Goal: Transaction & Acquisition: Purchase product/service

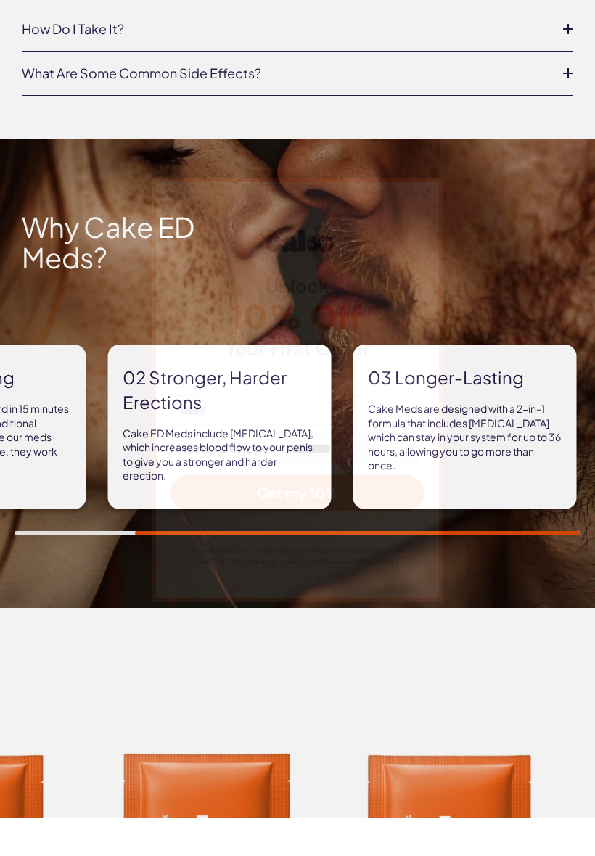
scroll to position [988, 0]
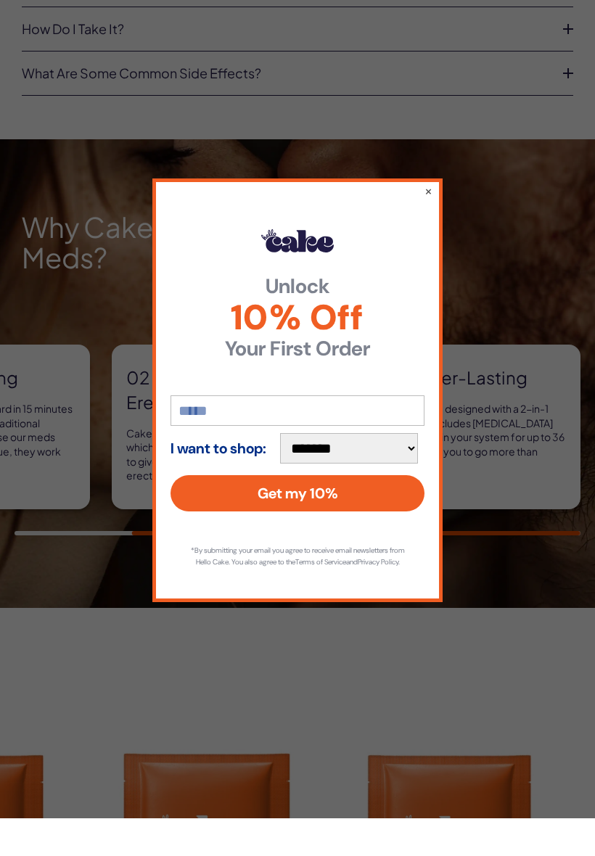
click at [103, 304] on div "**********" at bounding box center [297, 428] width 595 height 856
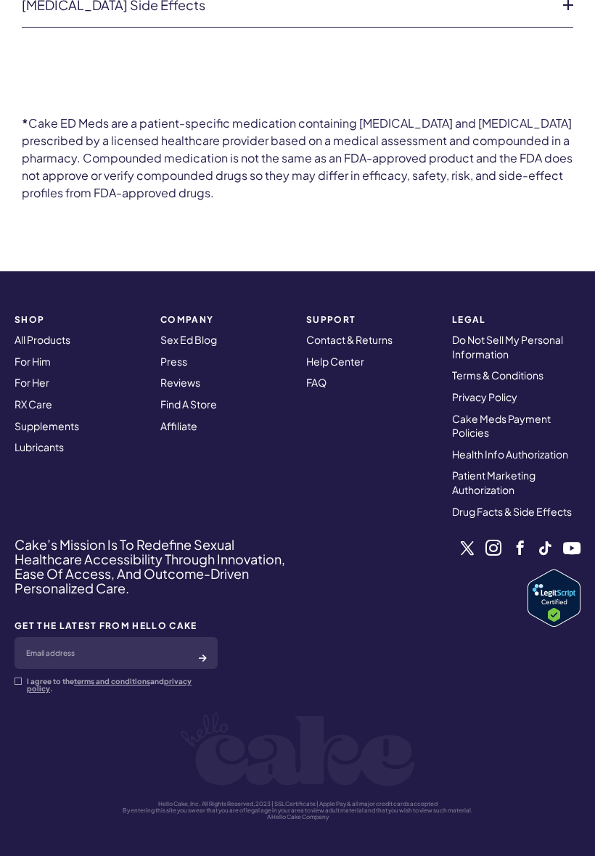
scroll to position [4217, 0]
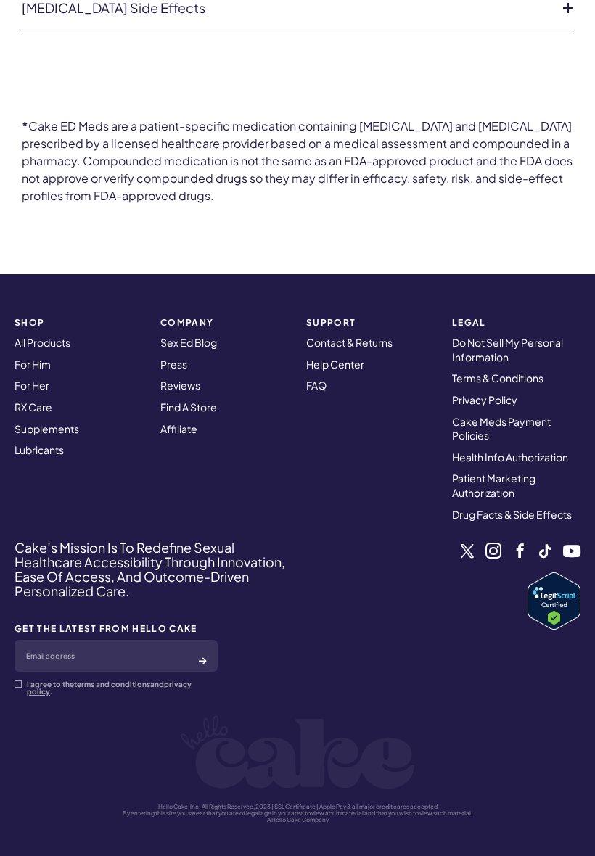
click at [29, 357] on link "For Him" at bounding box center [33, 363] width 36 height 13
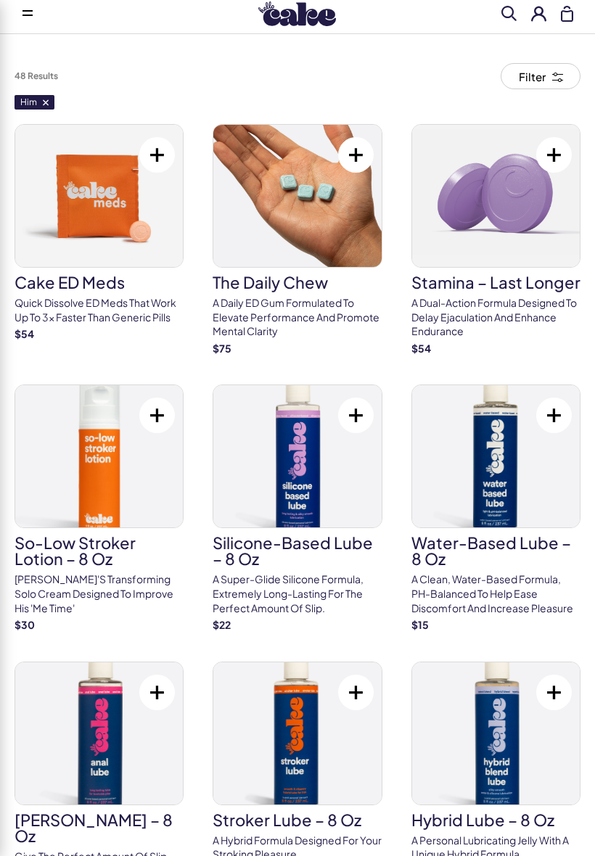
scroll to position [33, 0]
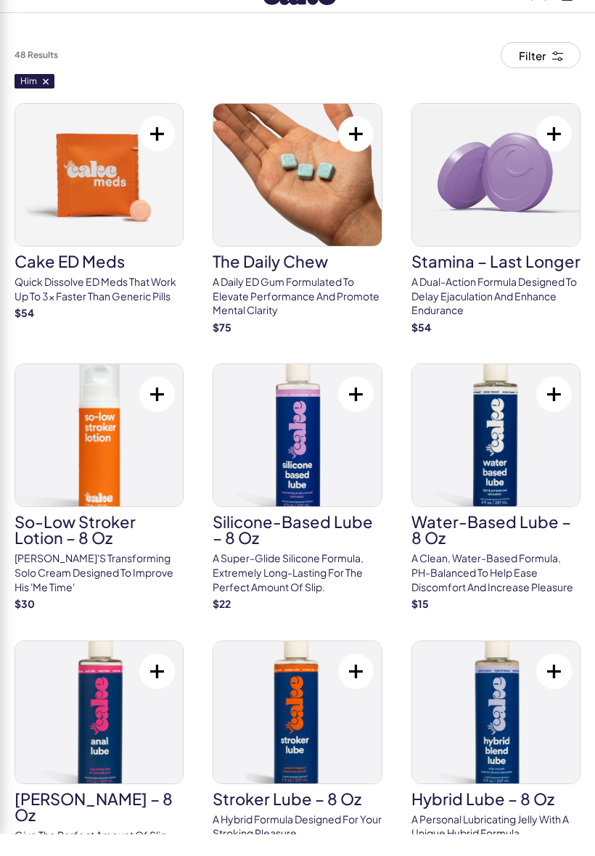
click at [442, 297] on p "A dual-action formula designed to delay ejaculation and enhance endurance" at bounding box center [495, 318] width 169 height 43
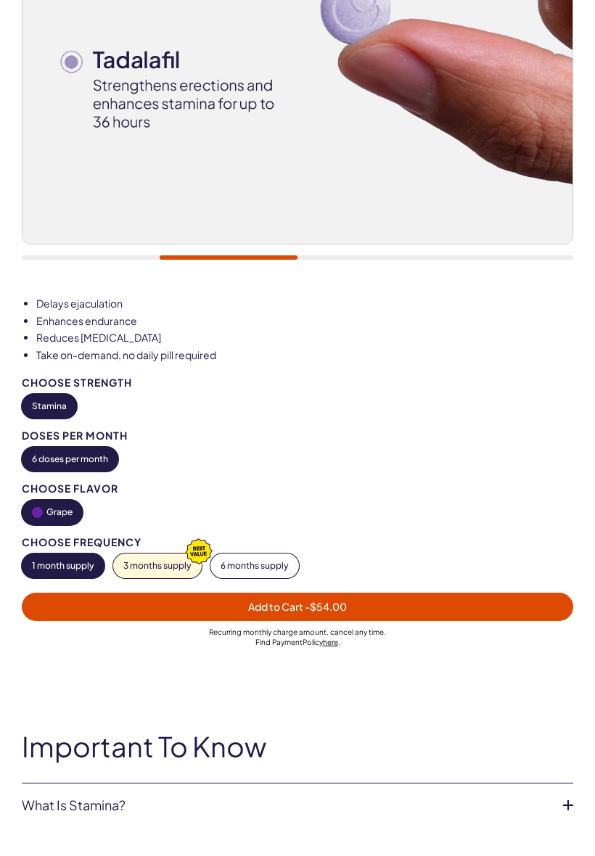
scroll to position [522, 0]
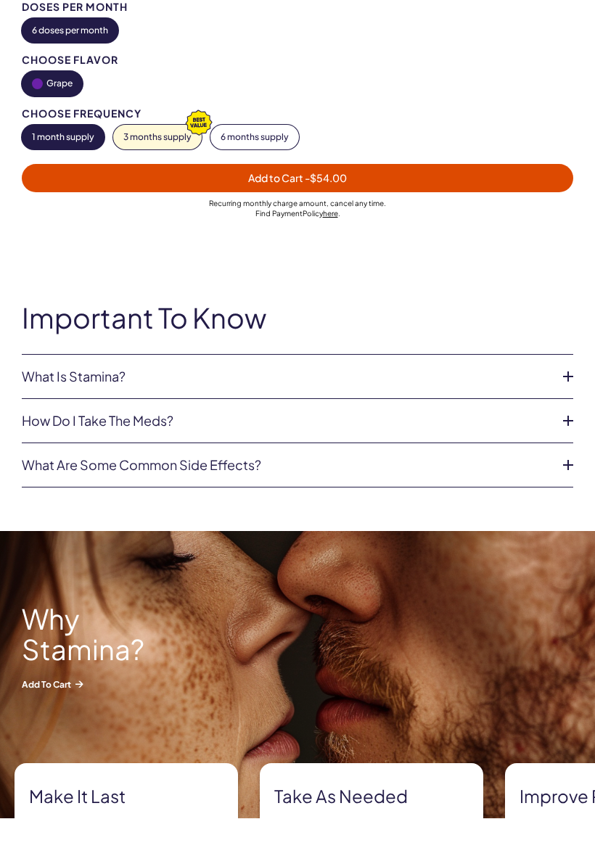
click at [36, 407] on link "What Is Stamina?" at bounding box center [286, 414] width 528 height 15
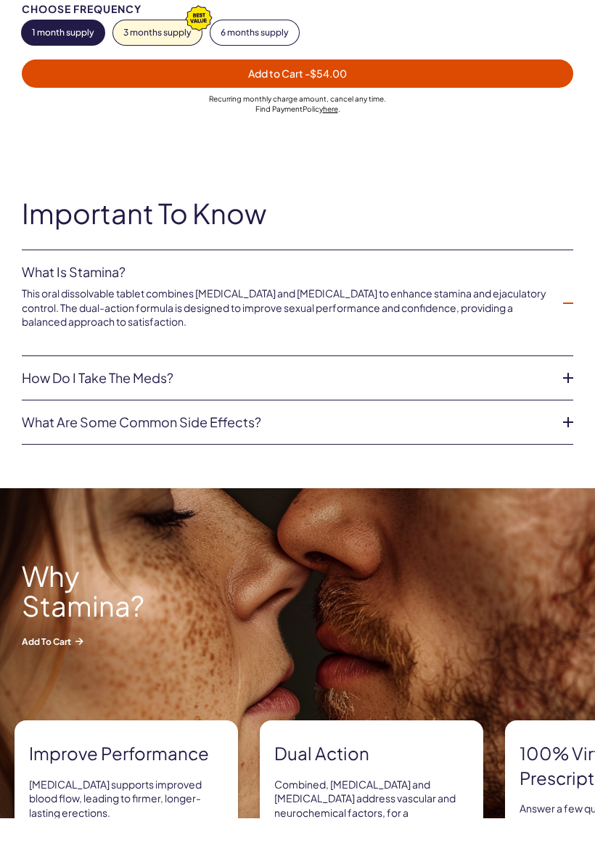
click at [41, 409] on link "How do I take the Meds?" at bounding box center [286, 416] width 528 height 15
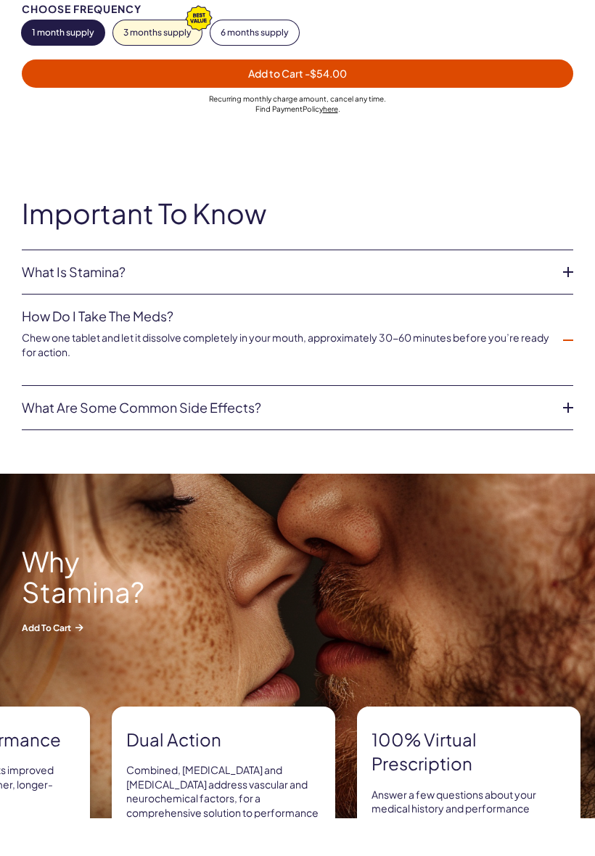
click at [28, 438] on link "What are some common side effects?" at bounding box center [286, 445] width 528 height 15
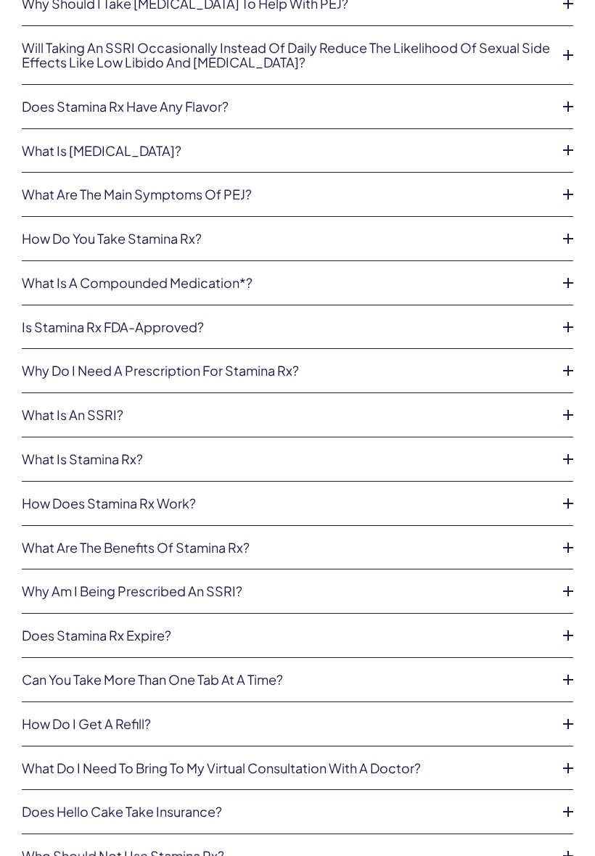
scroll to position [4768, 0]
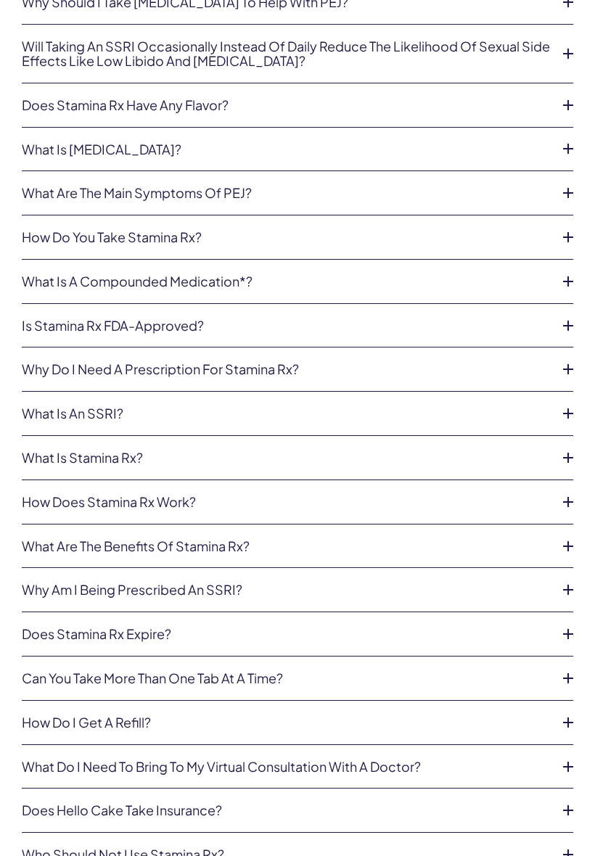
click at [112, 406] on link "What is an SSRI?" at bounding box center [286, 413] width 528 height 15
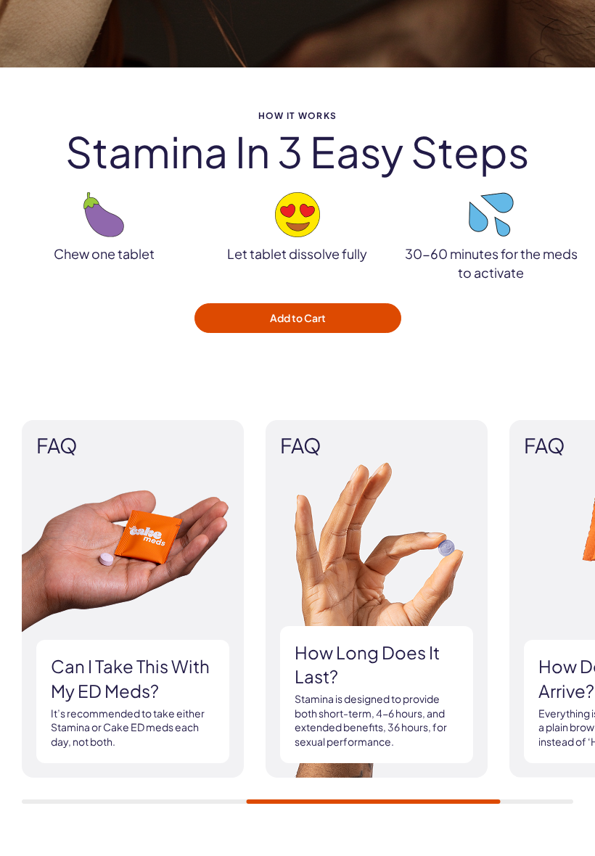
scroll to position [2139, 0]
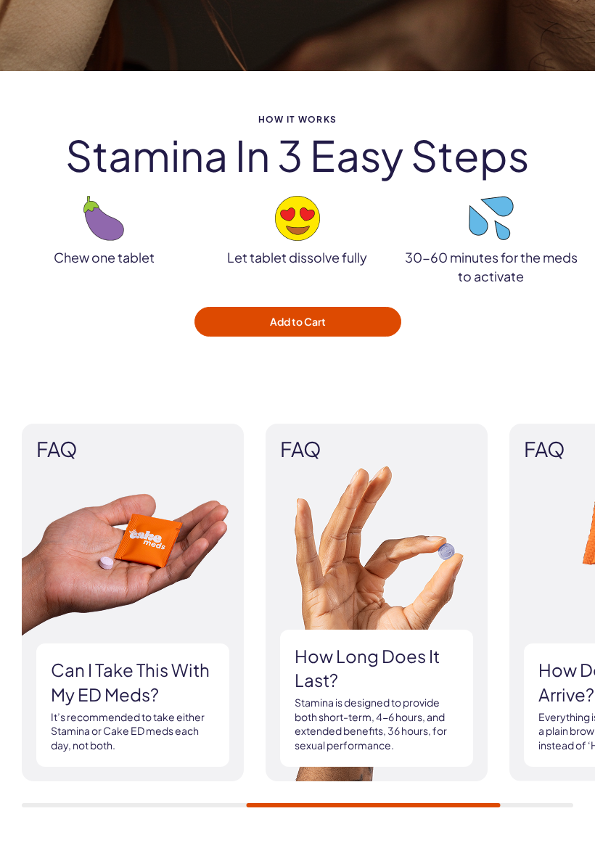
click at [231, 307] on button "Add to Cart" at bounding box center [297, 322] width 207 height 30
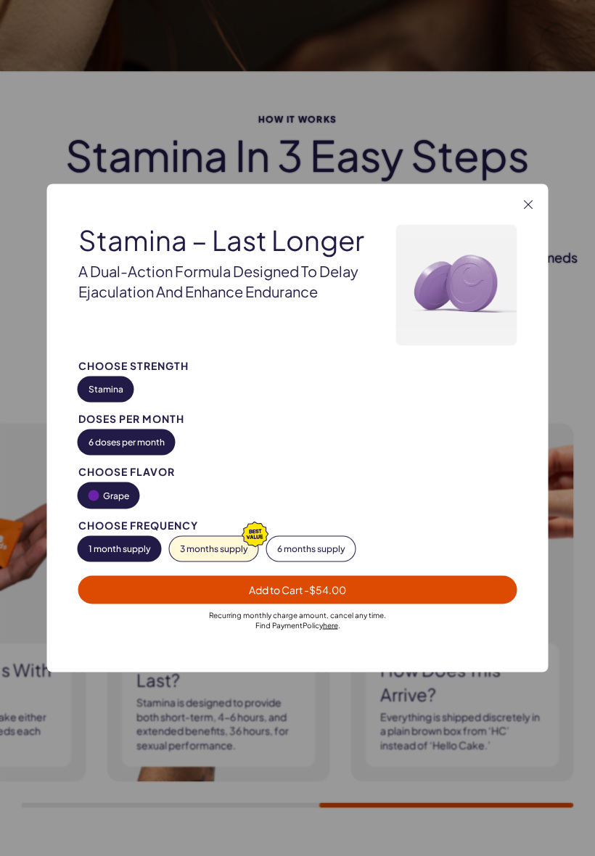
click at [222, 540] on button "3 months supply" at bounding box center [214, 549] width 88 height 25
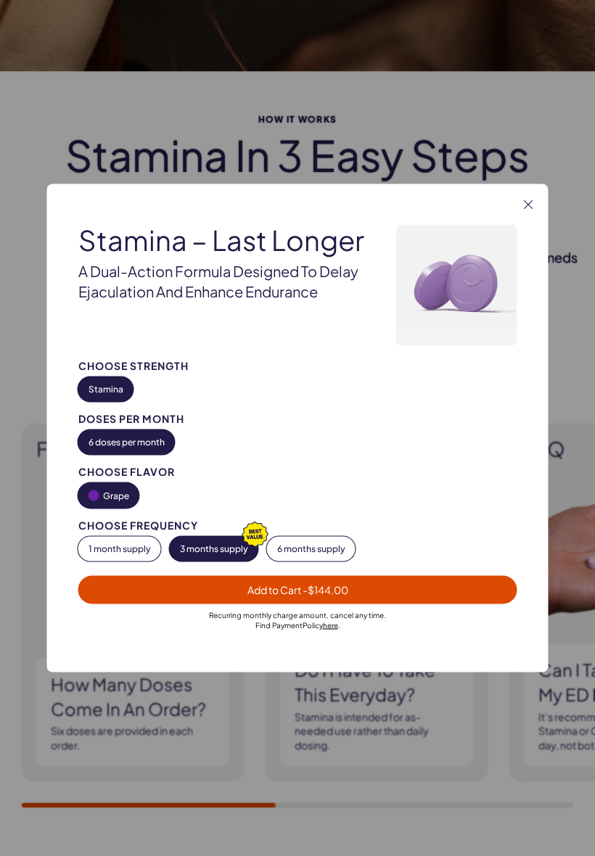
click at [128, 537] on button "1 month supply" at bounding box center [119, 549] width 83 height 25
click at [128, 435] on button "6 doses per month" at bounding box center [126, 442] width 96 height 25
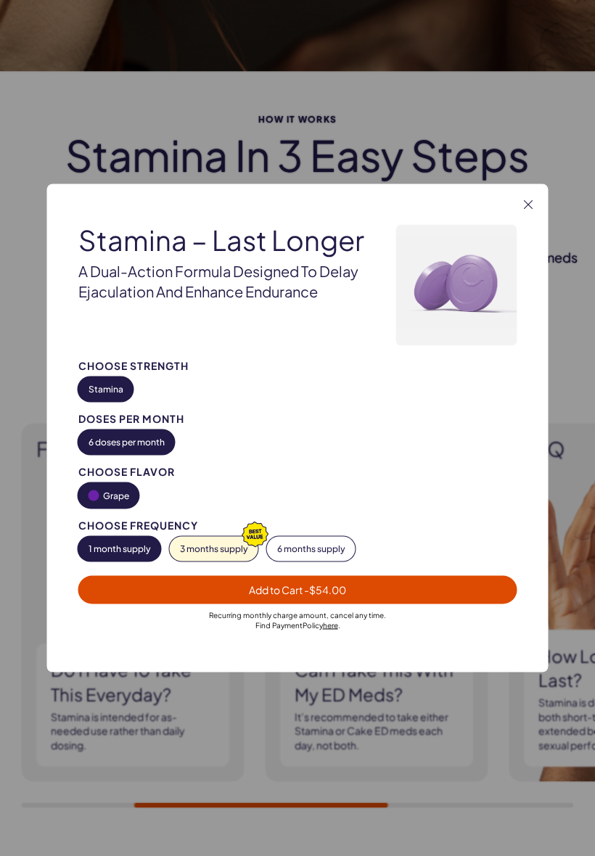
click at [215, 533] on div "Choose Frequency 1 month supply 3 months supply 6 months supply" at bounding box center [297, 540] width 439 height 41
click at [207, 549] on button "3 months supply" at bounding box center [214, 549] width 88 height 25
click at [115, 540] on button "1 month supply" at bounding box center [119, 549] width 83 height 25
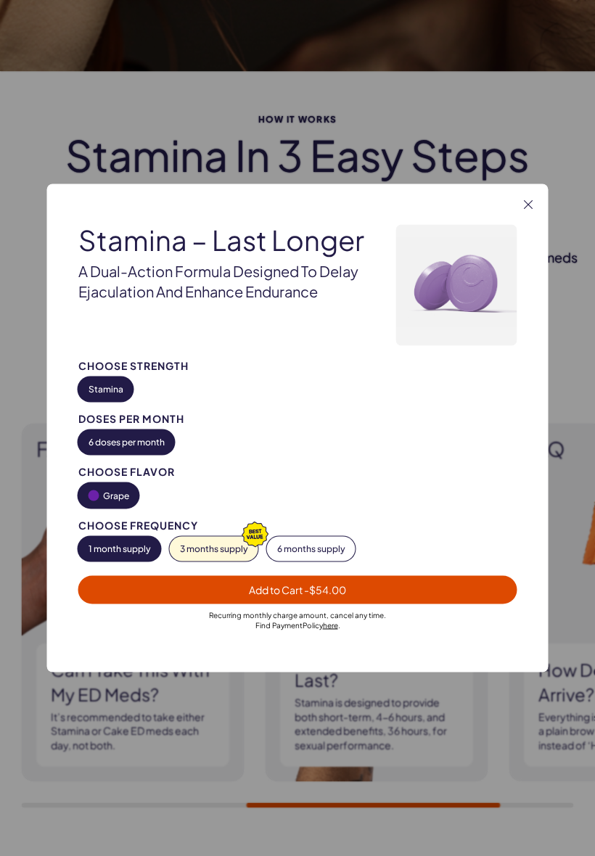
click at [529, 197] on button "Close" at bounding box center [528, 204] width 15 height 15
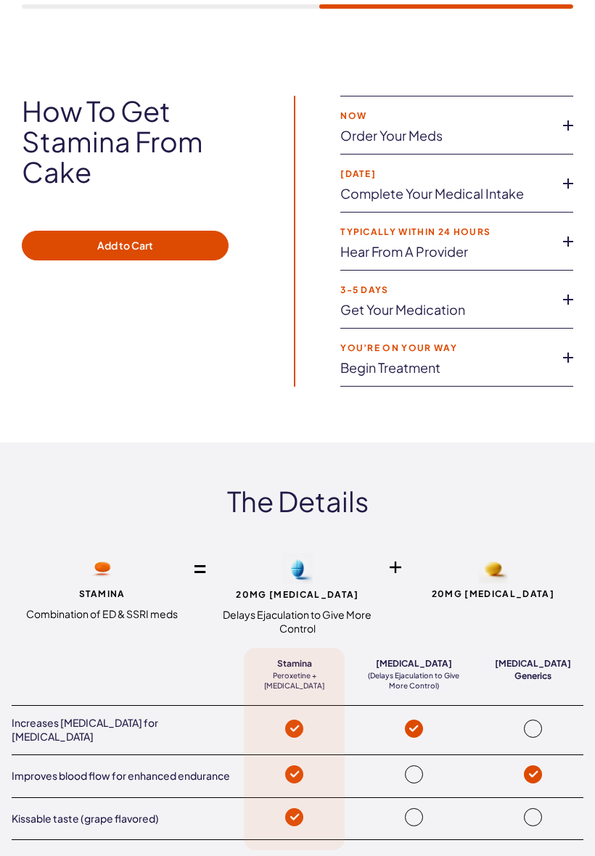
scroll to position [2942, 0]
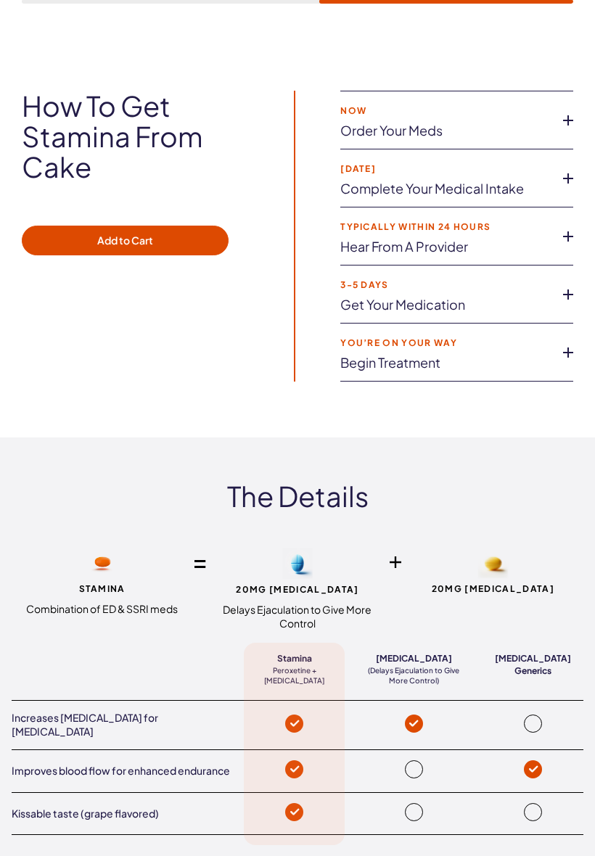
click at [171, 225] on button "Add to Cart" at bounding box center [125, 240] width 207 height 30
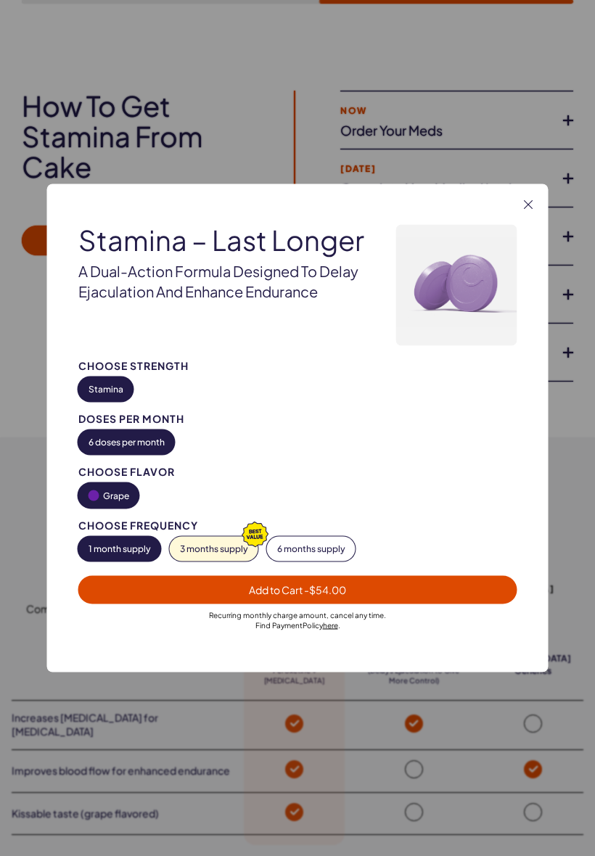
click at [178, 552] on button "3 months supply" at bounding box center [214, 549] width 88 height 25
click at [116, 505] on button "Grape" at bounding box center [108, 495] width 61 height 25
click at [123, 505] on button "Grape" at bounding box center [108, 495] width 61 height 25
click at [127, 507] on button "Grape" at bounding box center [108, 495] width 61 height 25
click at [126, 525] on div "Choose Frequency" at bounding box center [297, 525] width 439 height 11
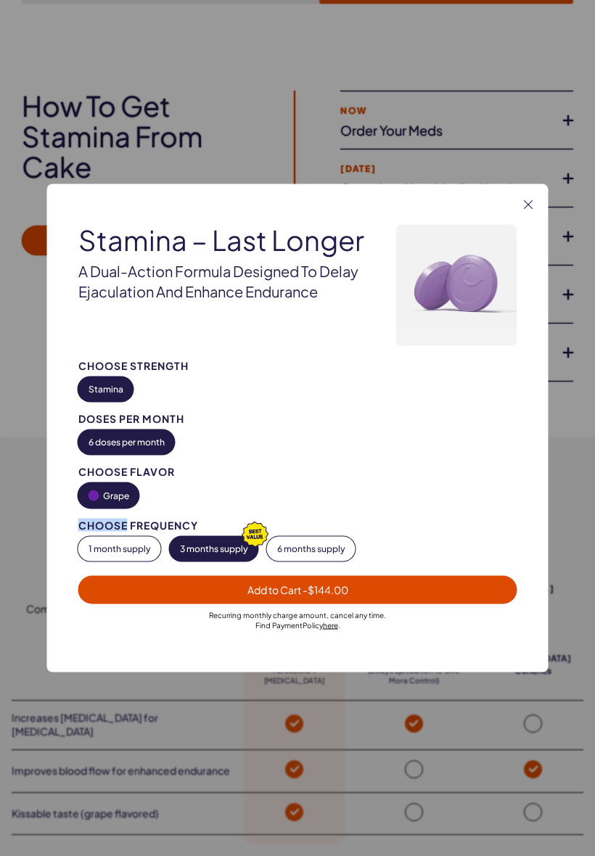
click at [131, 517] on div "Choose Strength Stamina Doses per Month 6 doses per month Choose Flavor Grape C…" at bounding box center [297, 460] width 439 height 201
click at [542, 152] on div at bounding box center [297, 428] width 595 height 856
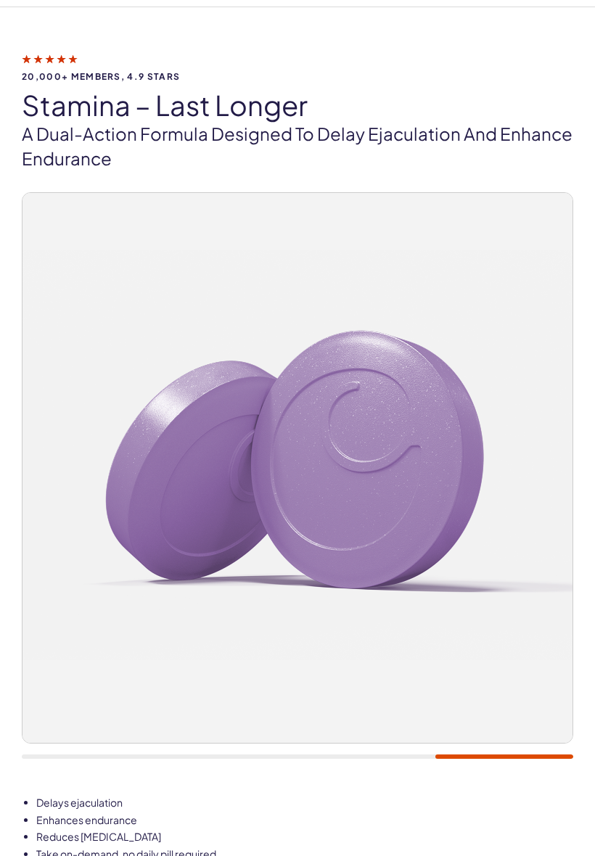
scroll to position [0, 0]
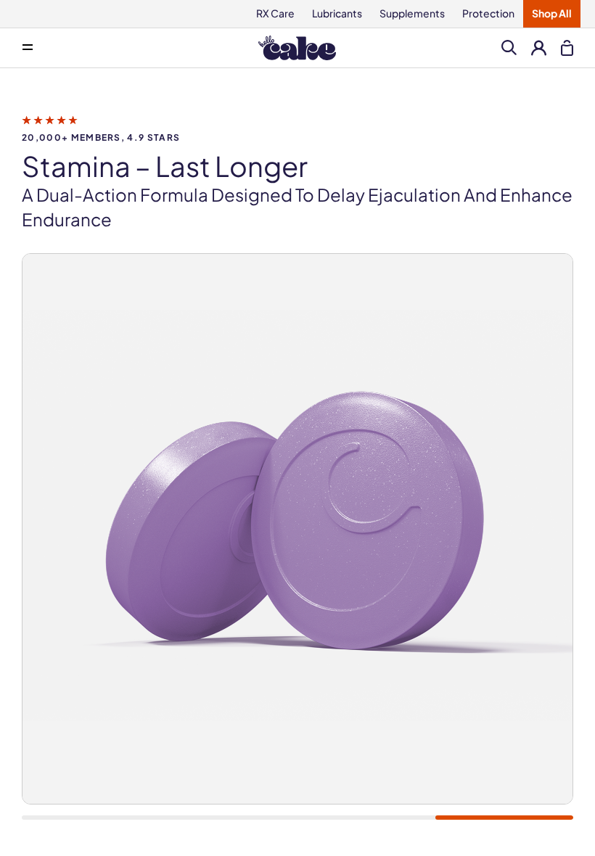
click at [537, 50] on button at bounding box center [538, 47] width 15 height 15
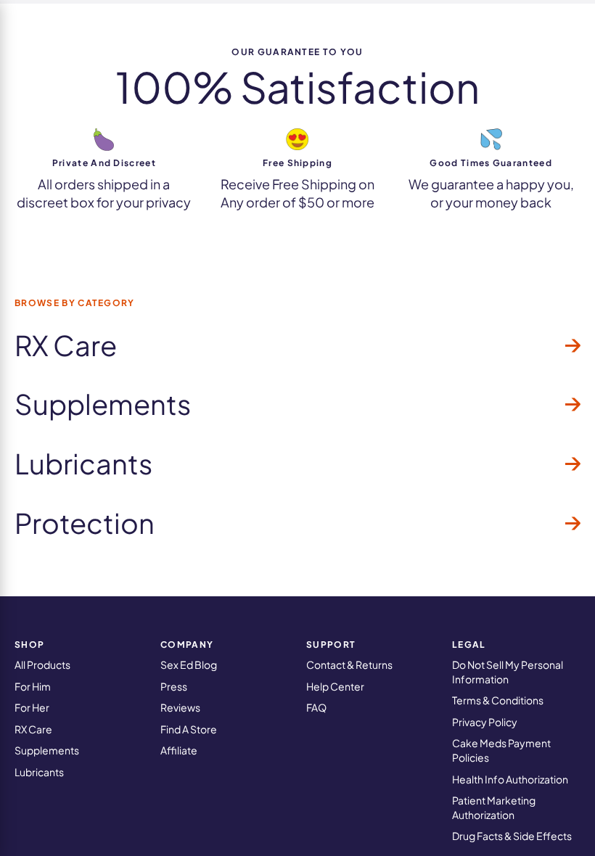
scroll to position [5453, 0]
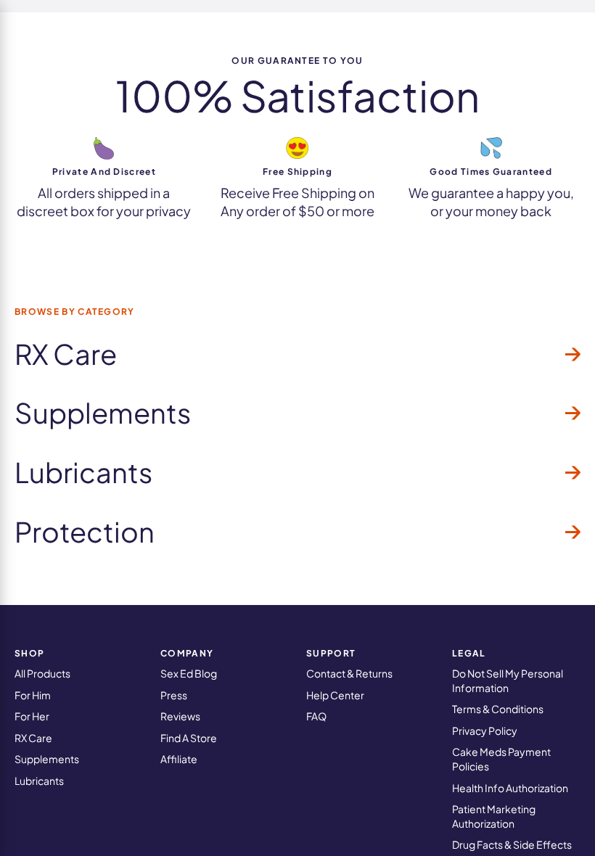
click at [49, 339] on span "RX Care" at bounding box center [66, 354] width 102 height 30
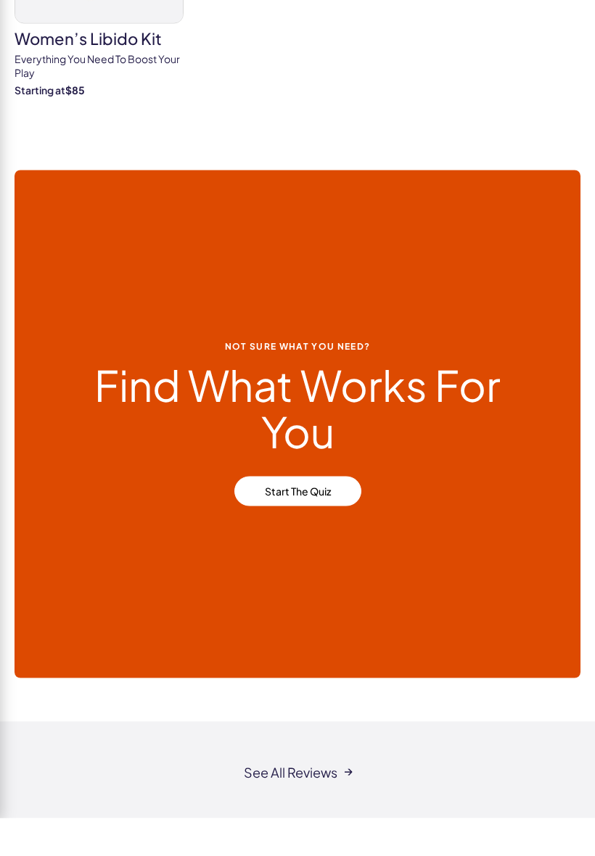
scroll to position [762, 0]
click at [294, 513] on link "Start the Quiz" at bounding box center [297, 528] width 127 height 30
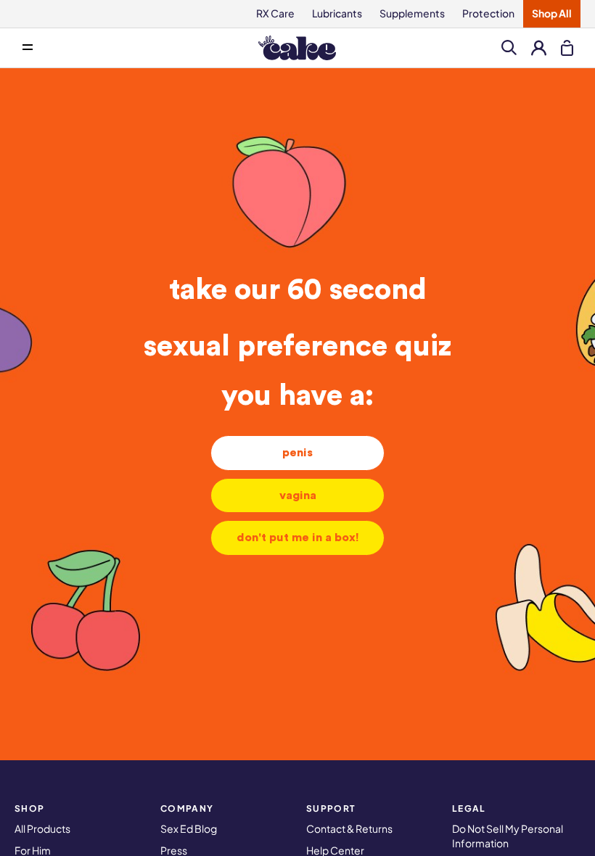
click at [265, 465] on li "penis penis penis" at bounding box center [297, 452] width 174 height 35
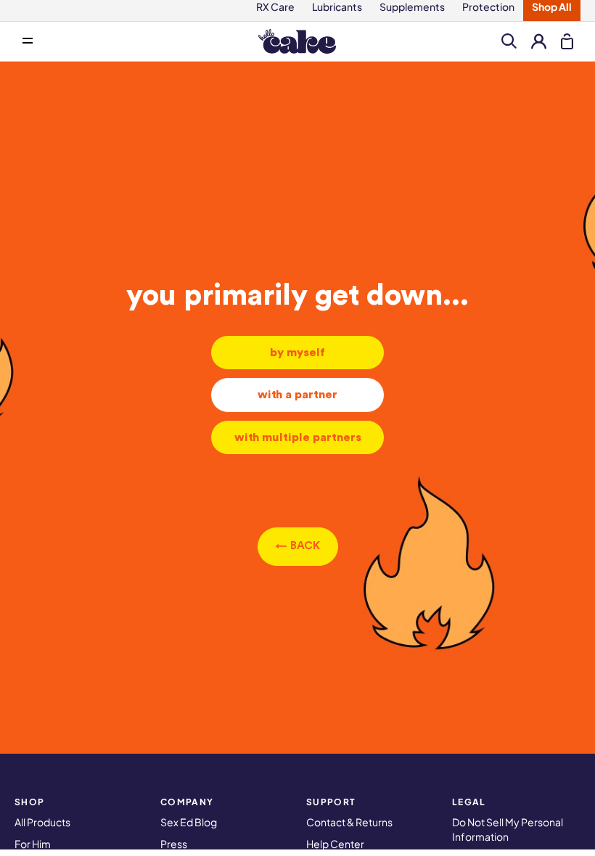
click at [236, 393] on div "with a partner" at bounding box center [297, 401] width 149 height 16
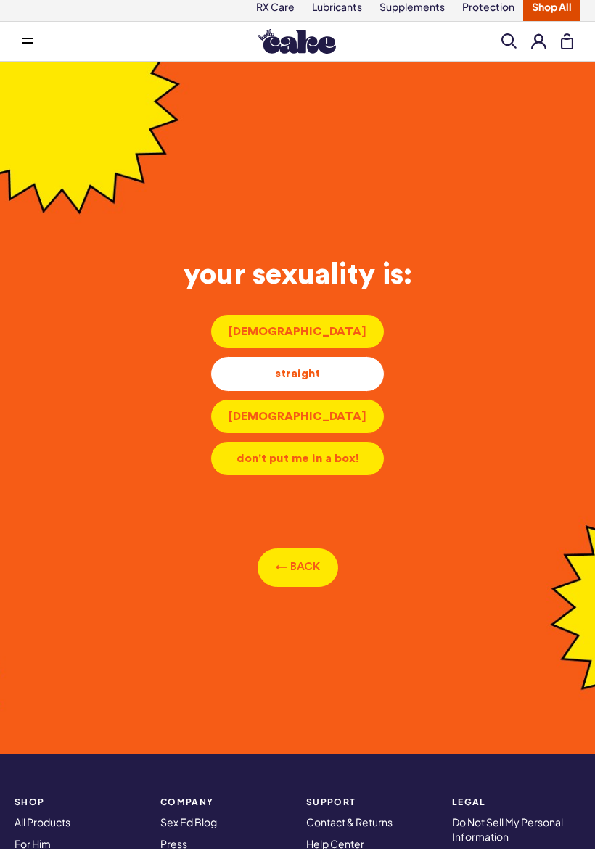
click at [268, 372] on div "straight" at bounding box center [297, 380] width 149 height 16
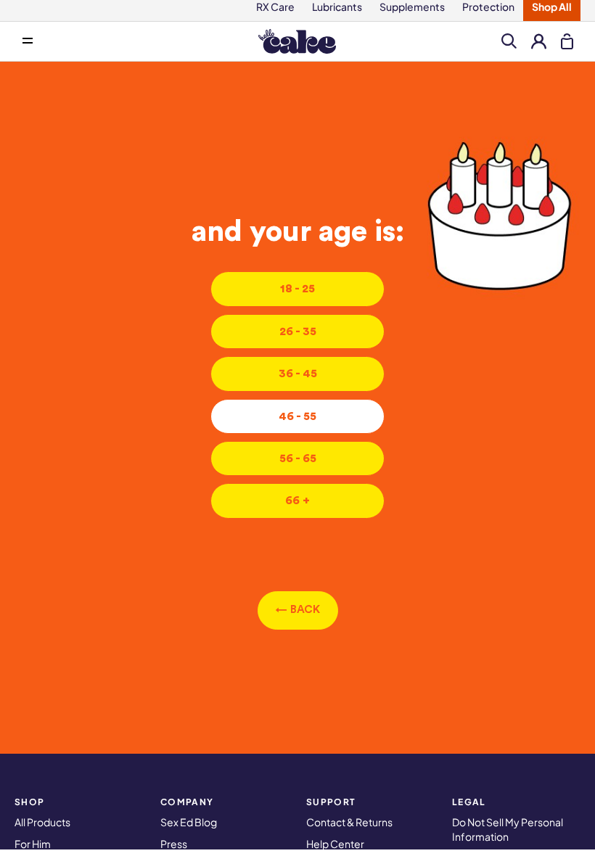
click at [254, 425] on li "46 - 55 46 - 55 46 - 55" at bounding box center [297, 422] width 174 height 35
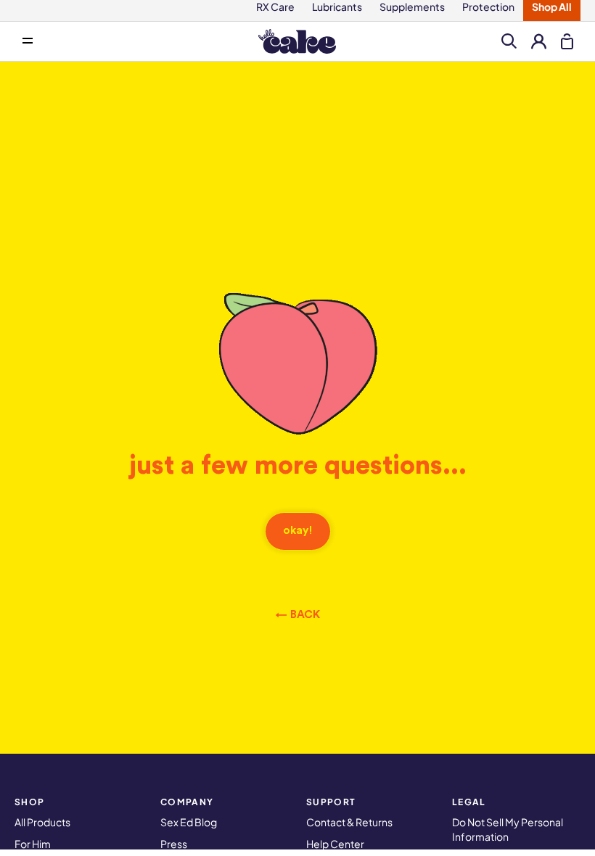
click at [297, 532] on button "okay!" at bounding box center [298, 537] width 66 height 38
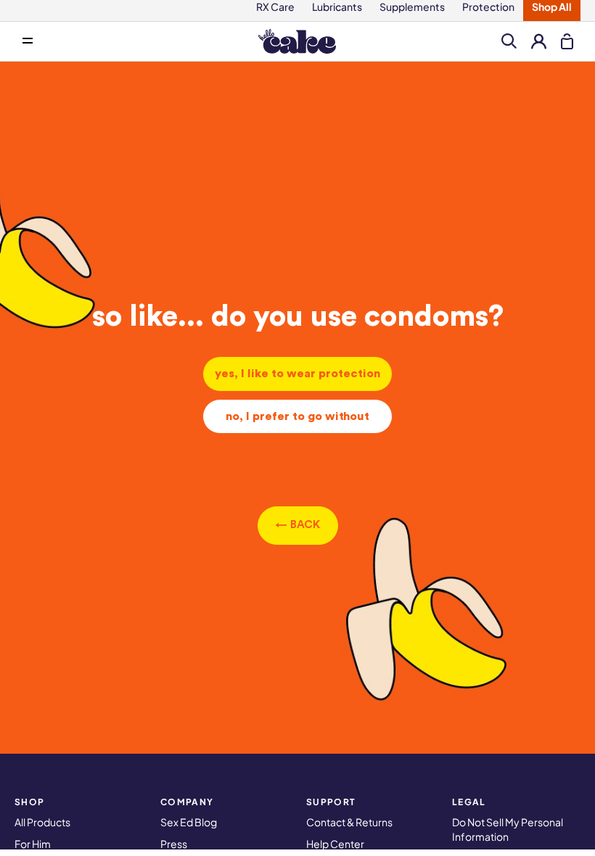
click at [233, 415] on div "no, I prefer to go without" at bounding box center [297, 423] width 165 height 16
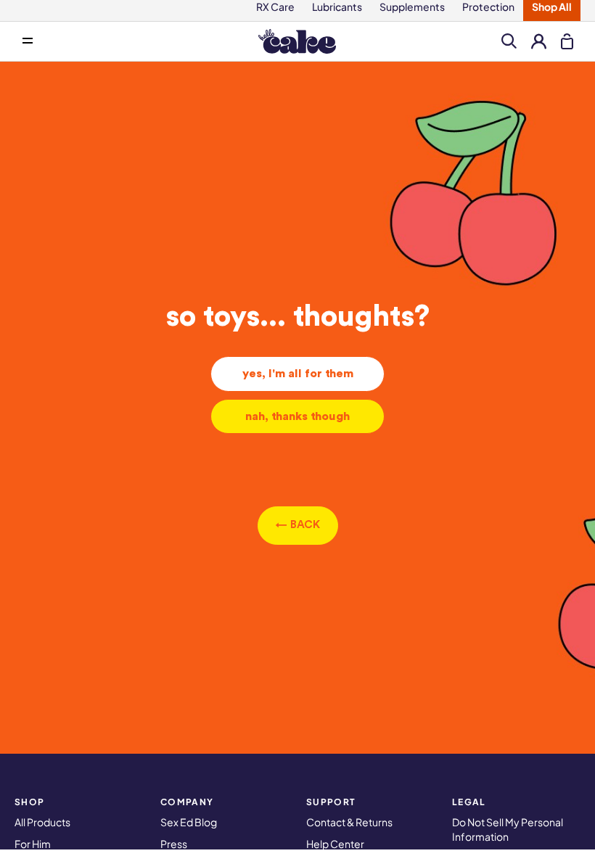
click at [248, 363] on li "yes, I'm all for them yes, I'm all for them yes, I'm all for them" at bounding box center [297, 380] width 174 height 35
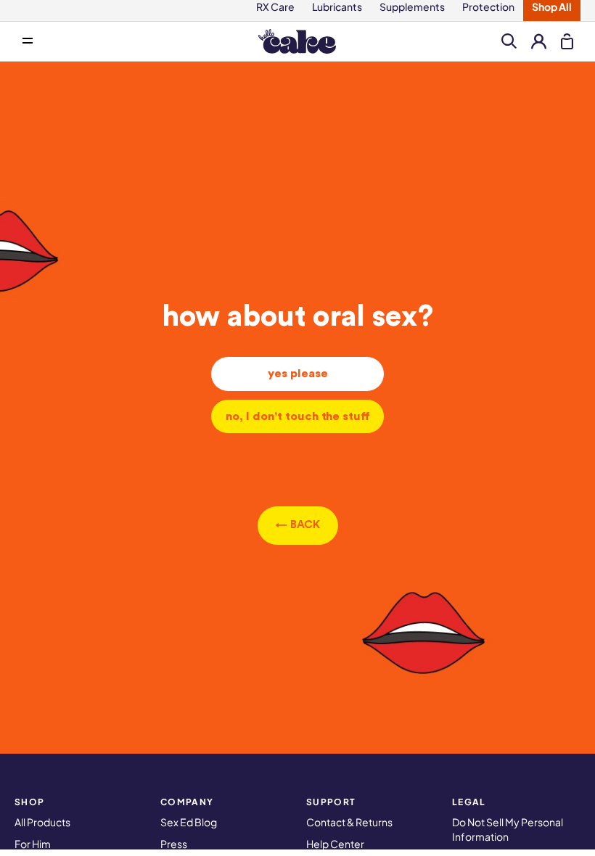
click at [247, 375] on div "yes please" at bounding box center [297, 380] width 149 height 16
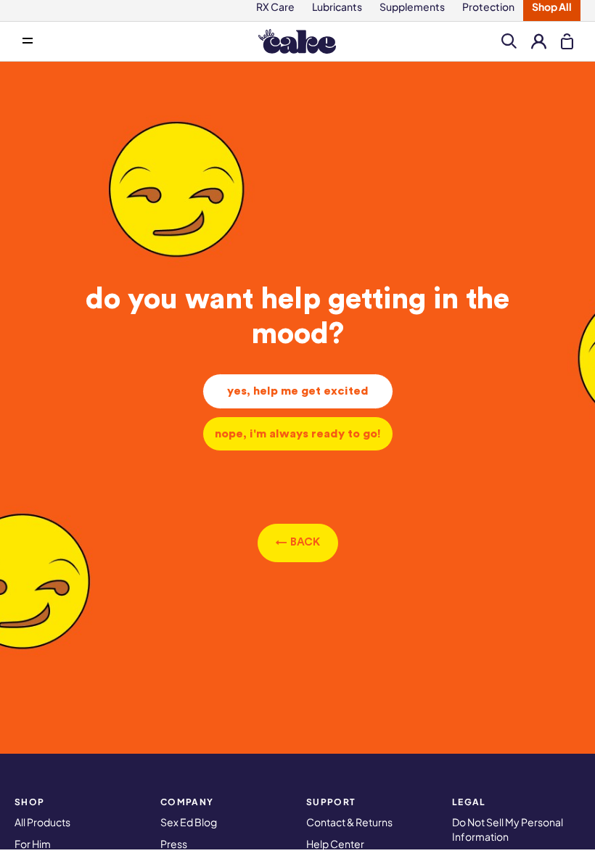
click at [247, 384] on li "yes, help me get excited yes, help me get excited yes, help me get excited" at bounding box center [297, 397] width 191 height 35
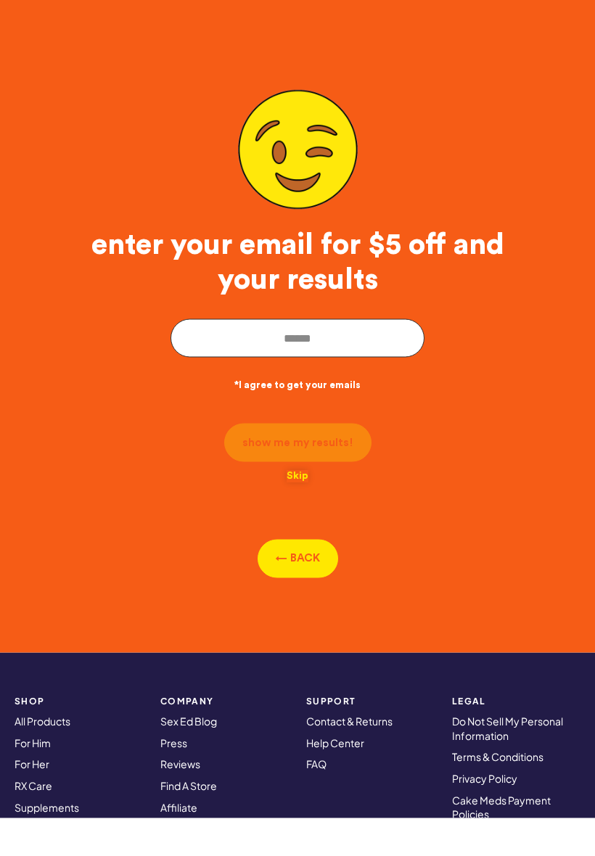
click at [294, 508] on button "Skip" at bounding box center [297, 514] width 22 height 12
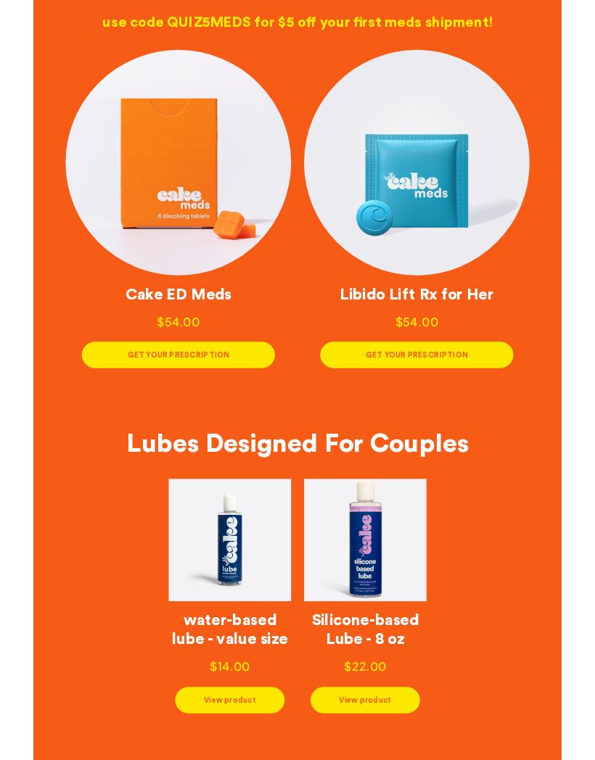
scroll to position [184, 0]
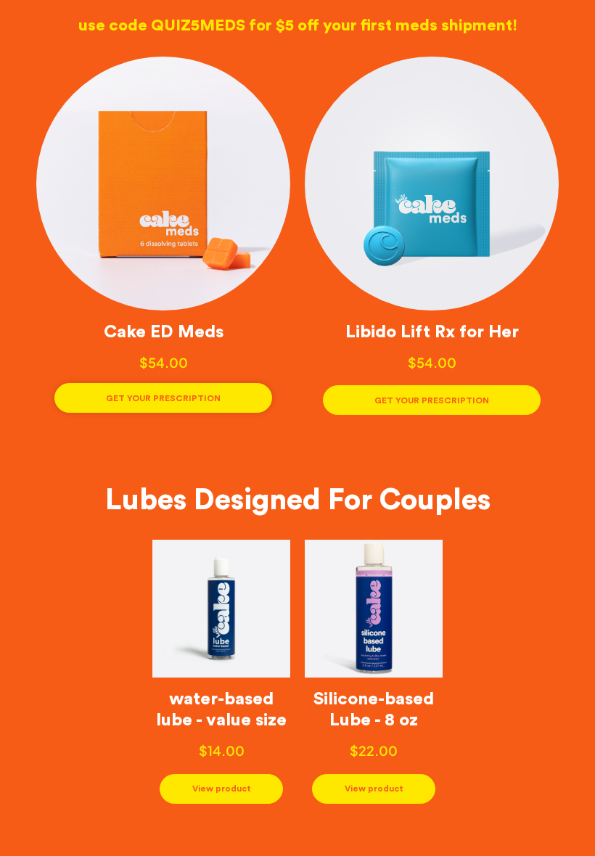
click at [94, 408] on button "GET YOUR PRESCRIPTION" at bounding box center [163, 398] width 218 height 30
